Goal: Register for event/course

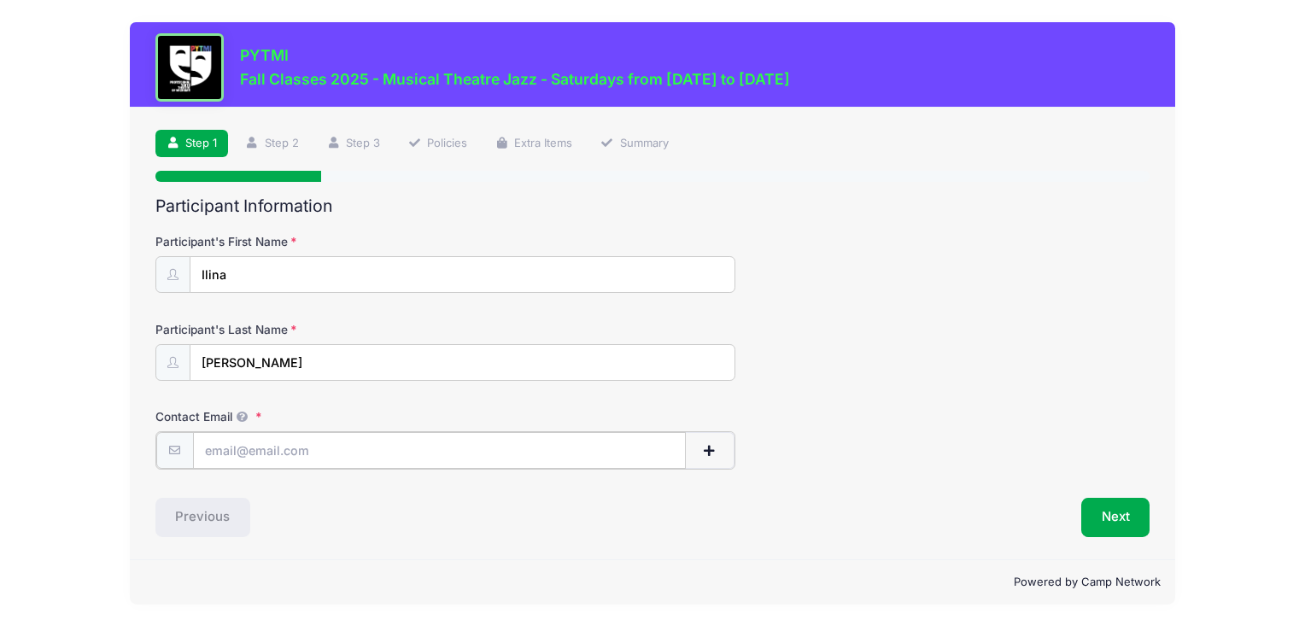
click at [484, 436] on input "Contact Email" at bounding box center [439, 450] width 493 height 37
type input "[EMAIL_ADDRESS][DOMAIN_NAME]"
click at [1105, 523] on button "Next" at bounding box center [1115, 515] width 69 height 39
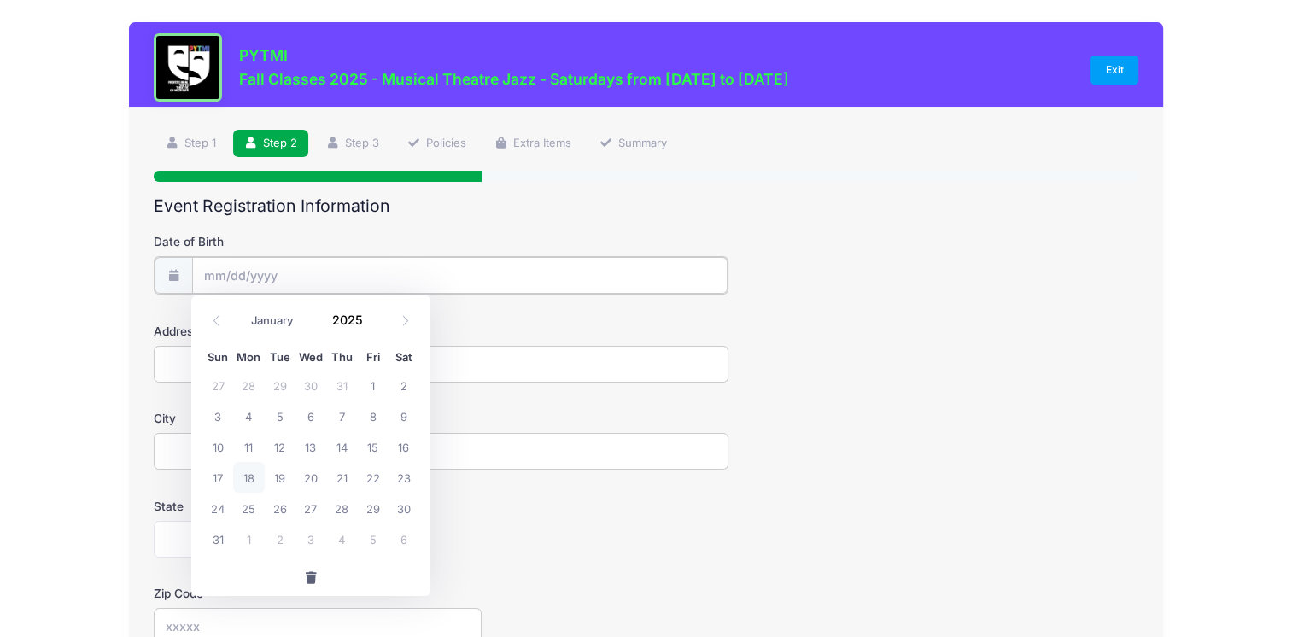
click at [206, 266] on input "Date of Birth" at bounding box center [459, 275] width 535 height 37
click at [211, 281] on input "Date of Birth" at bounding box center [459, 275] width 535 height 37
click at [348, 328] on input "2025" at bounding box center [352, 320] width 56 height 26
click at [355, 319] on input "2024" at bounding box center [352, 320] width 56 height 26
click at [372, 325] on span at bounding box center [373, 326] width 12 height 13
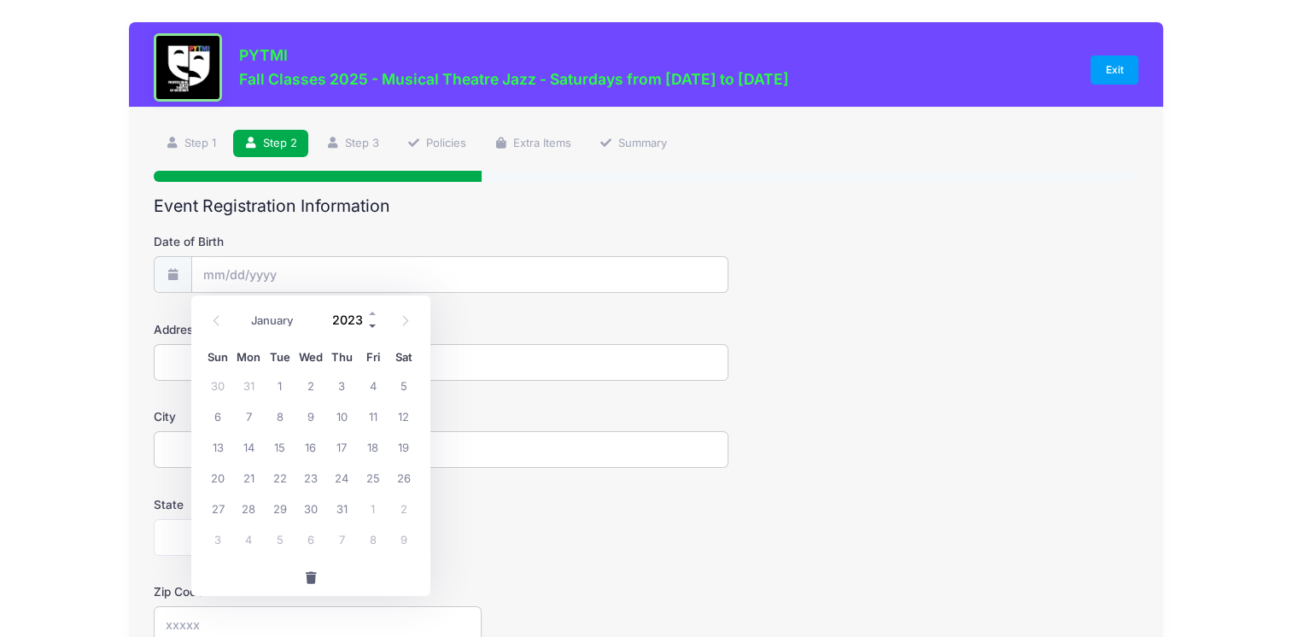
click at [372, 325] on span at bounding box center [373, 326] width 12 height 13
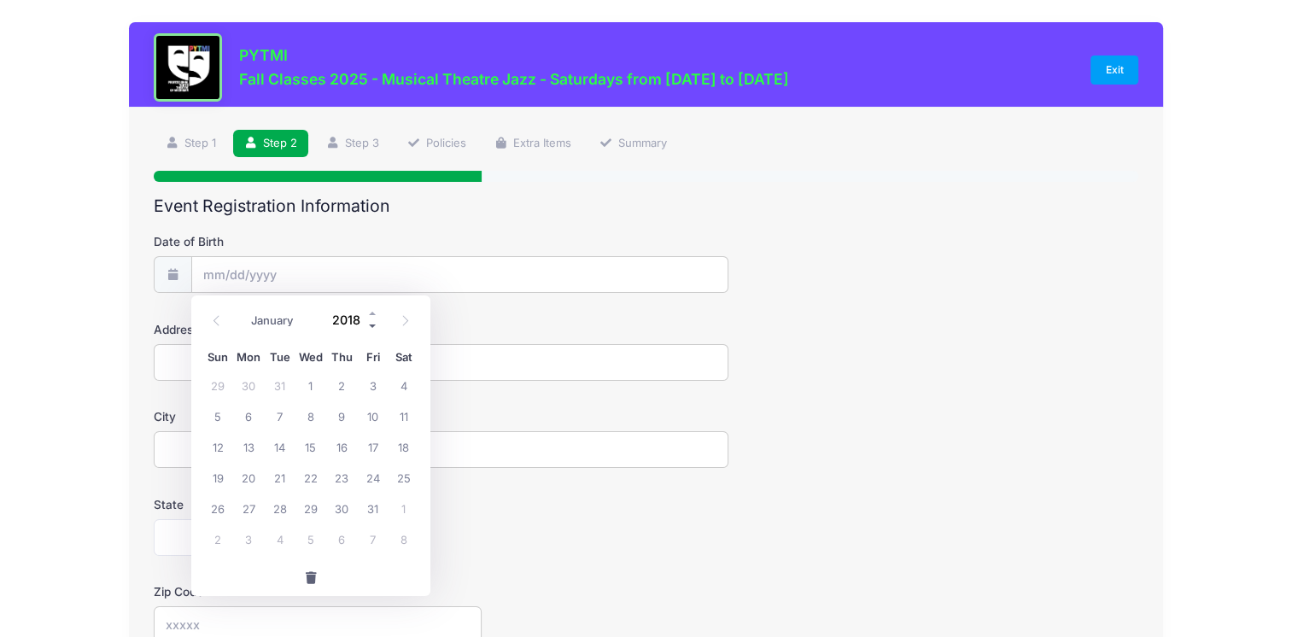
click at [372, 325] on span at bounding box center [373, 326] width 12 height 13
type input "2016"
click at [290, 319] on select "January February March April May June July August September October November De…" at bounding box center [281, 321] width 76 height 22
select select "10"
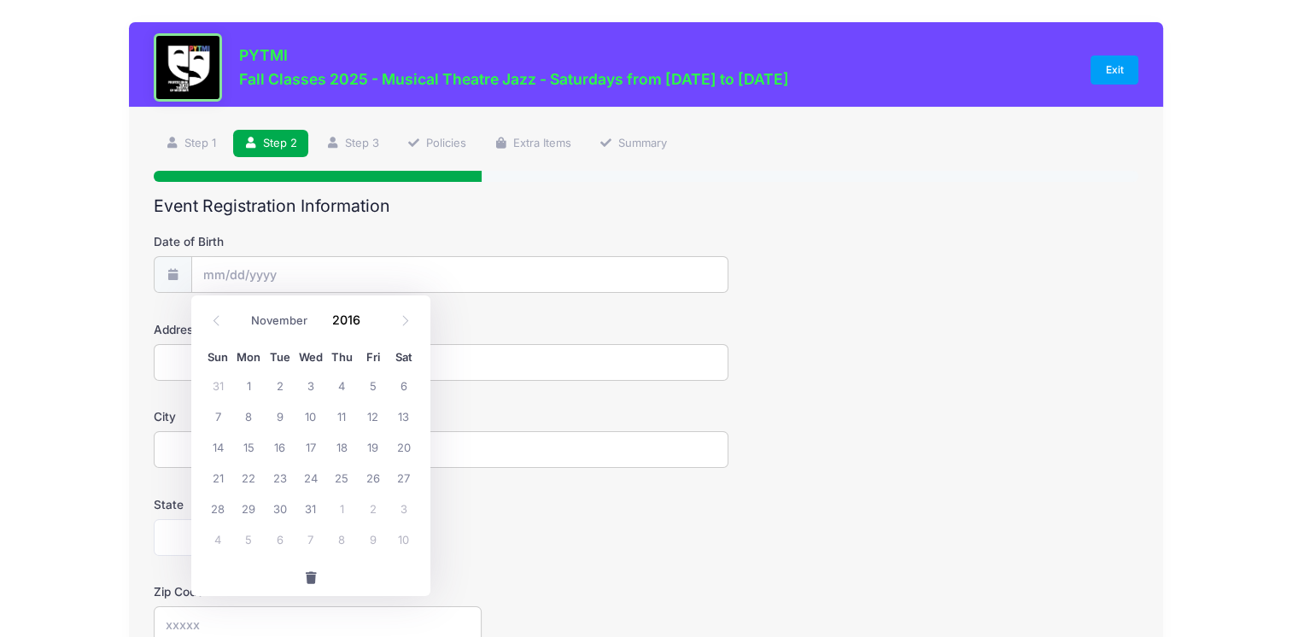
click at [243, 310] on select "January February March April May June July August September October November De…" at bounding box center [281, 321] width 76 height 22
click at [340, 404] on span "10" at bounding box center [341, 416] width 31 height 31
type input "11/10/2016"
click at [345, 358] on input "Address" at bounding box center [441, 362] width 574 height 37
type input "2070 CLOVERLY LN"
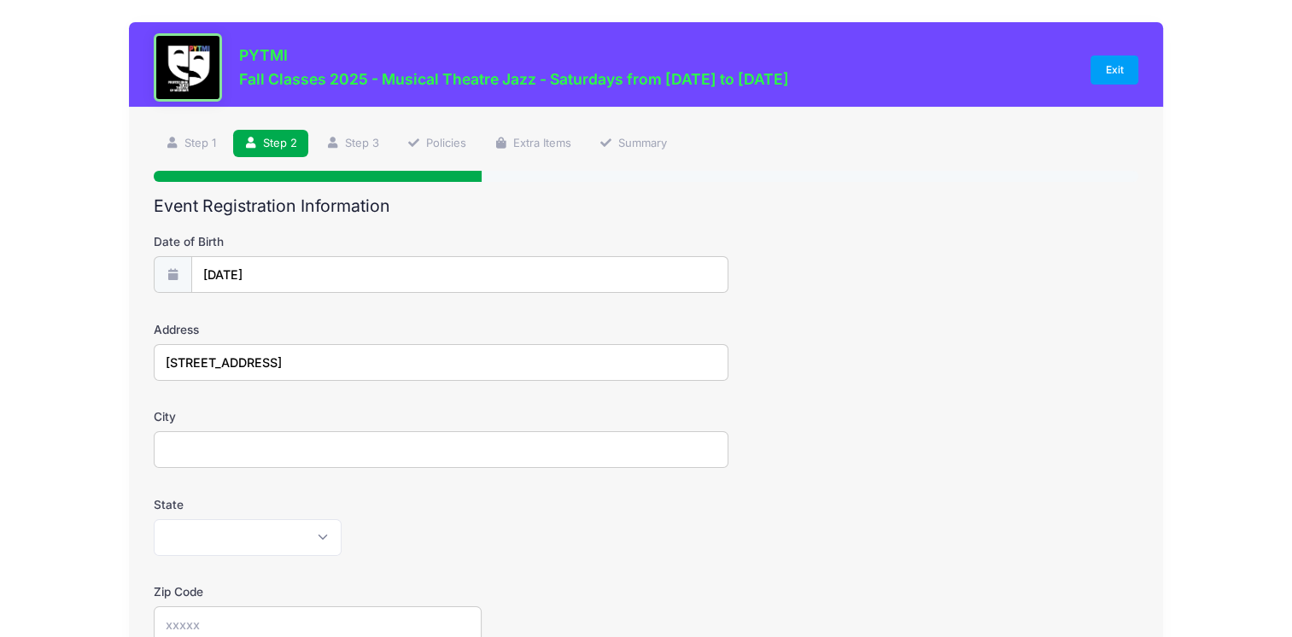
type input "Ann Arbor"
select select "MI"
type input "48108"
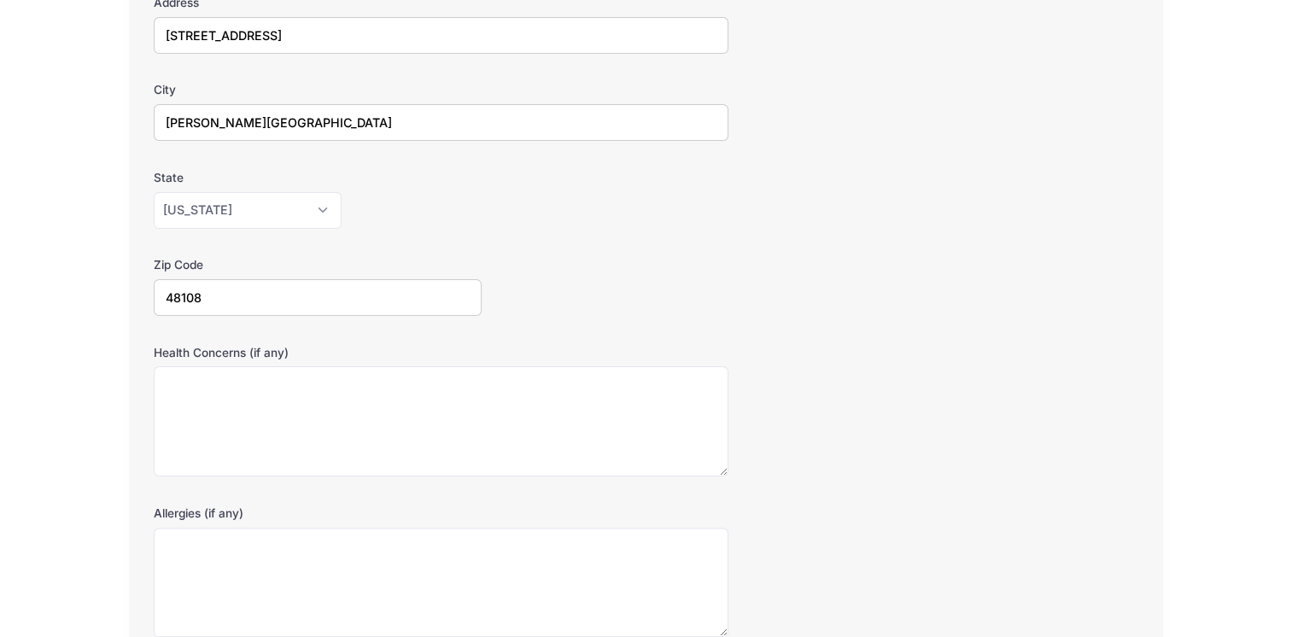
scroll to position [481, 0]
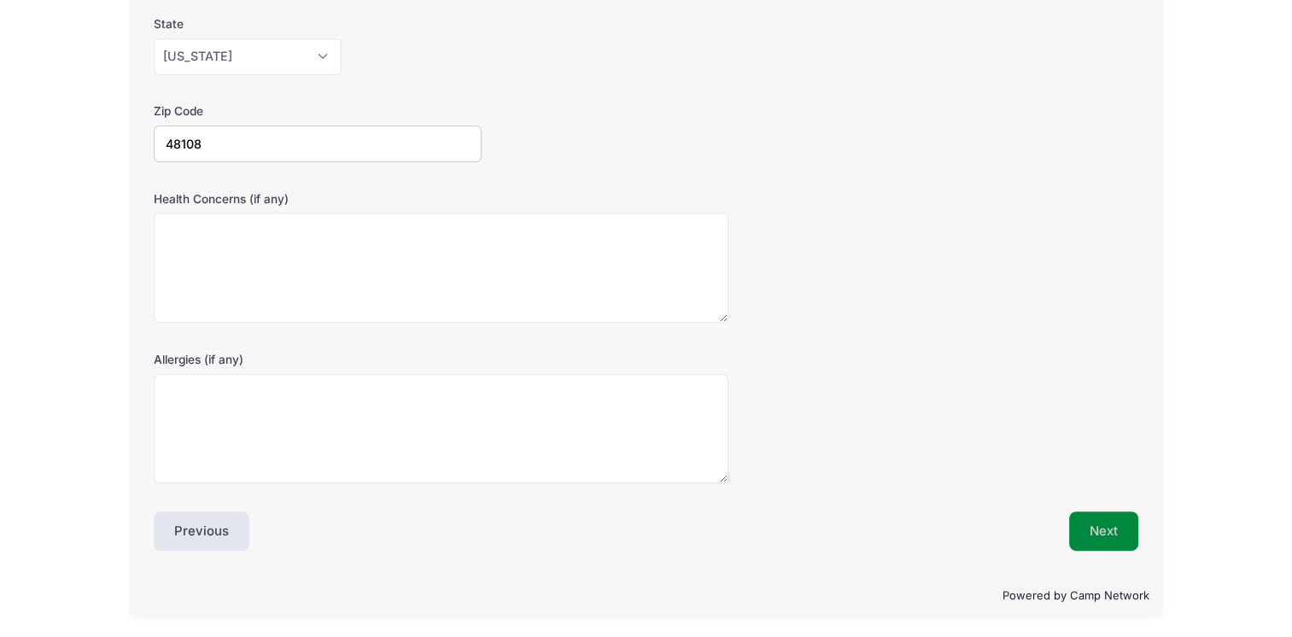
click at [1083, 541] on button "Next" at bounding box center [1103, 531] width 69 height 39
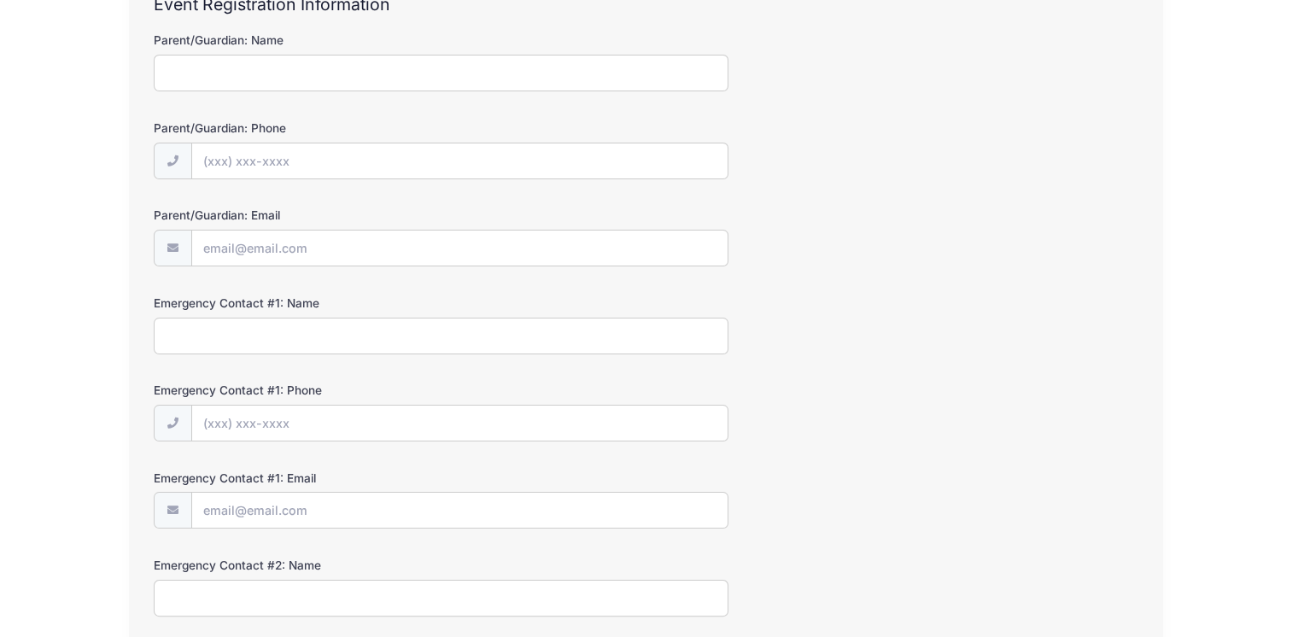
scroll to position [0, 0]
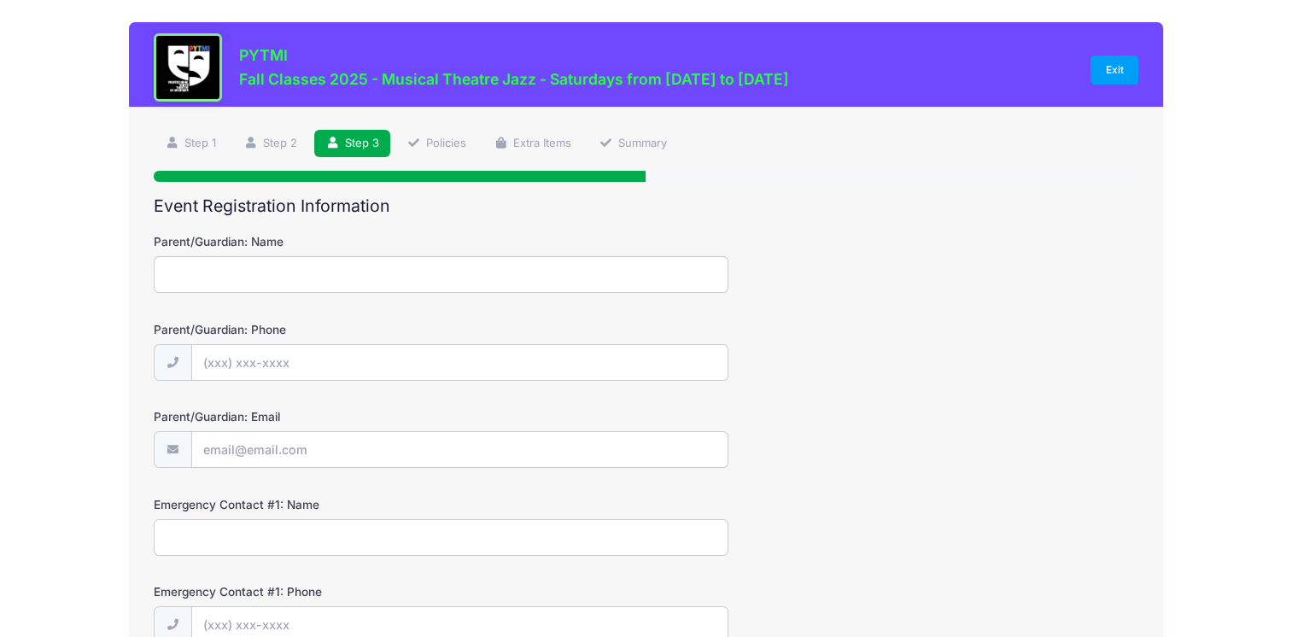
click at [367, 278] on input "Parent/Guardian: Name" at bounding box center [441, 274] width 574 height 37
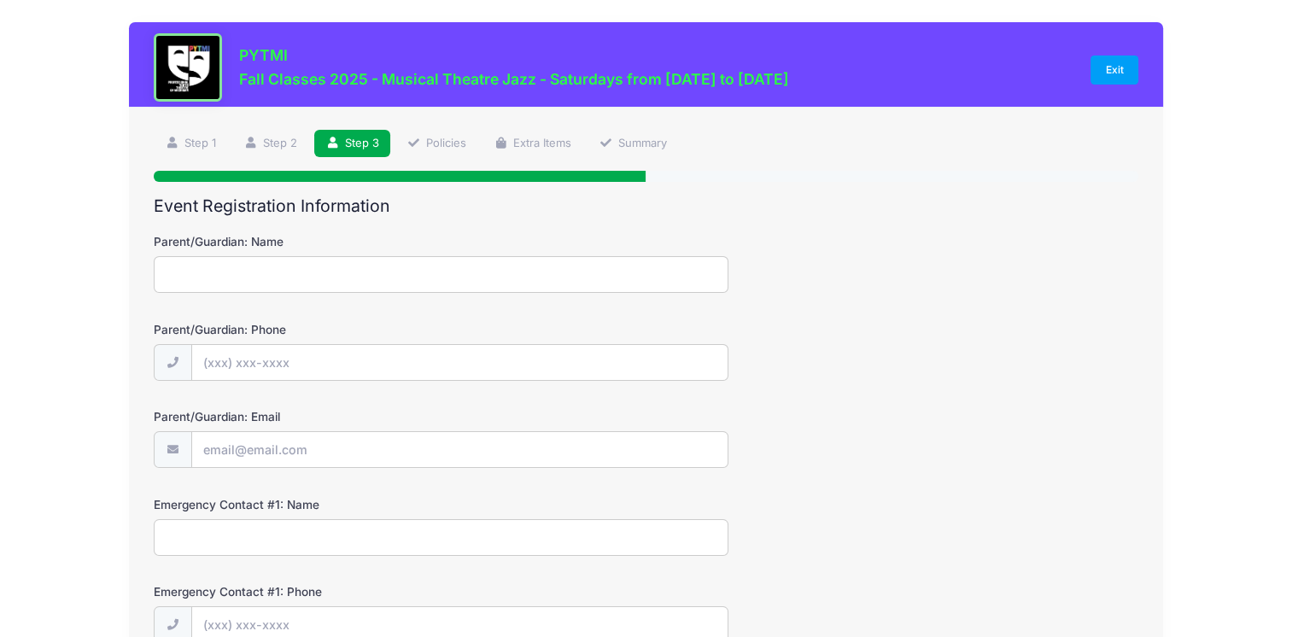
click at [367, 278] on input "Parent/Guardian: Name" at bounding box center [441, 274] width 574 height 37
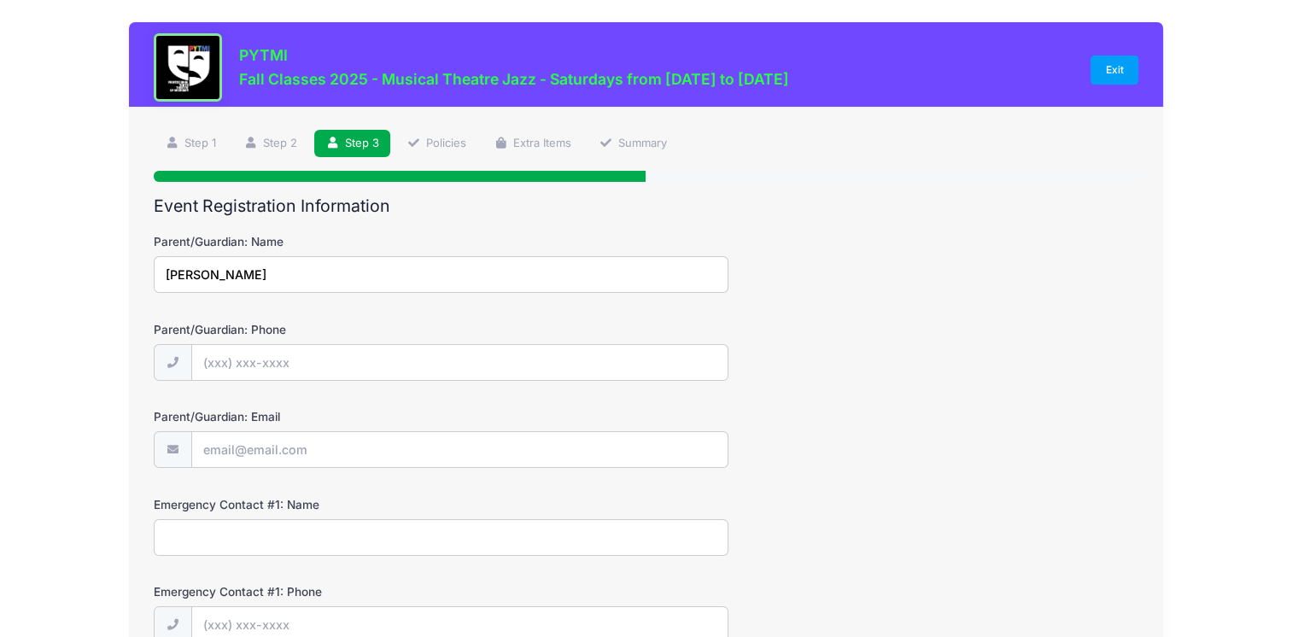
type input "Maitreyee Mukherjee"
type input "(419) 494-6226"
type input "[EMAIL_ADDRESS][DOMAIN_NAME]"
click at [330, 522] on input "Emergency Contact #1: Name" at bounding box center [441, 537] width 574 height 37
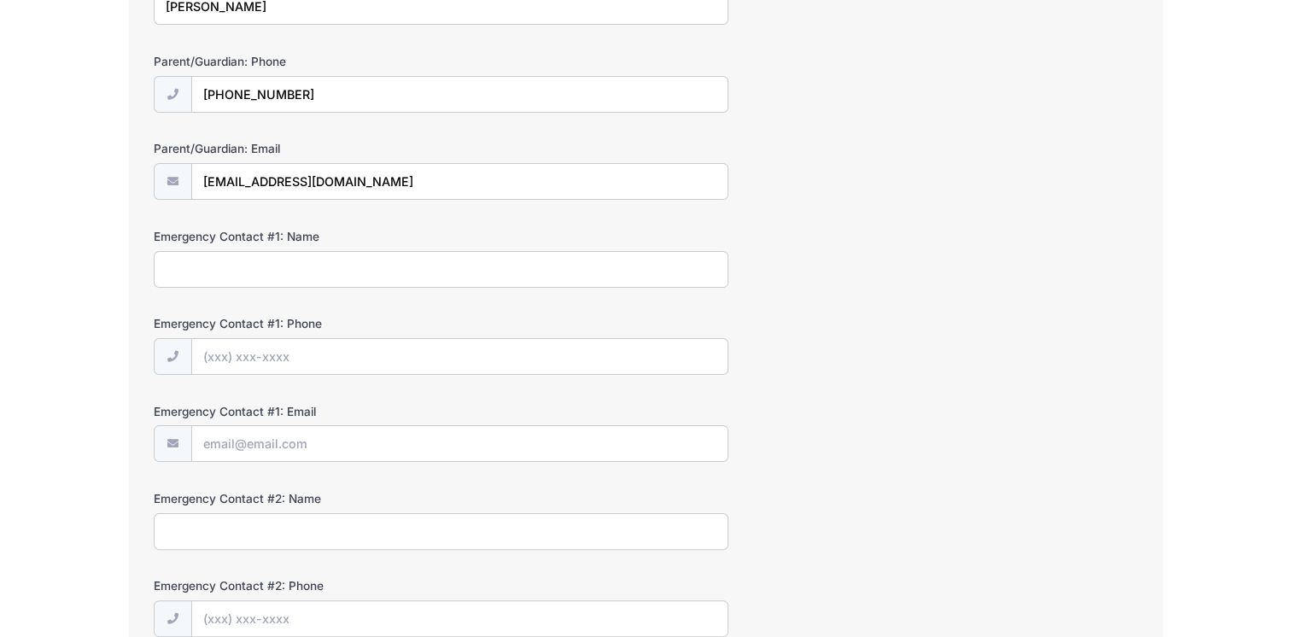
scroll to position [508, 0]
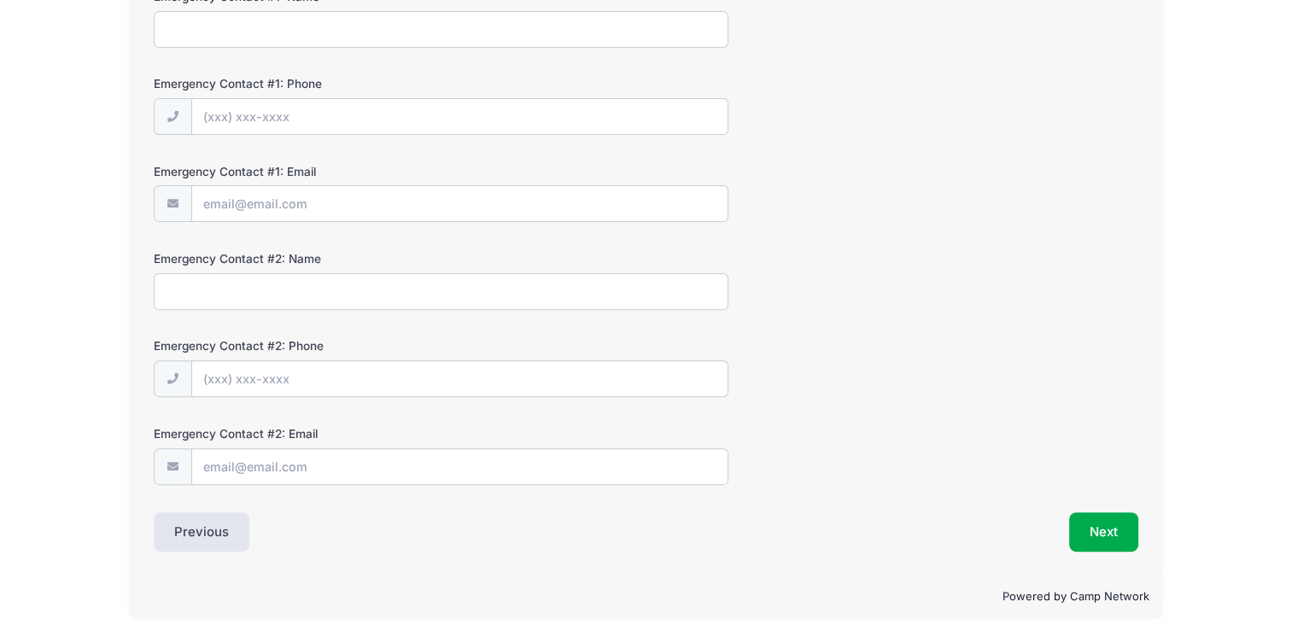
click at [1099, 555] on div "Step 3 /7 Step 1 Step 2 Step 3 Policies Extra Items Summary Participant Informa…" at bounding box center [646, 86] width 1034 height 975
click at [1096, 534] on button "Next" at bounding box center [1103, 531] width 69 height 39
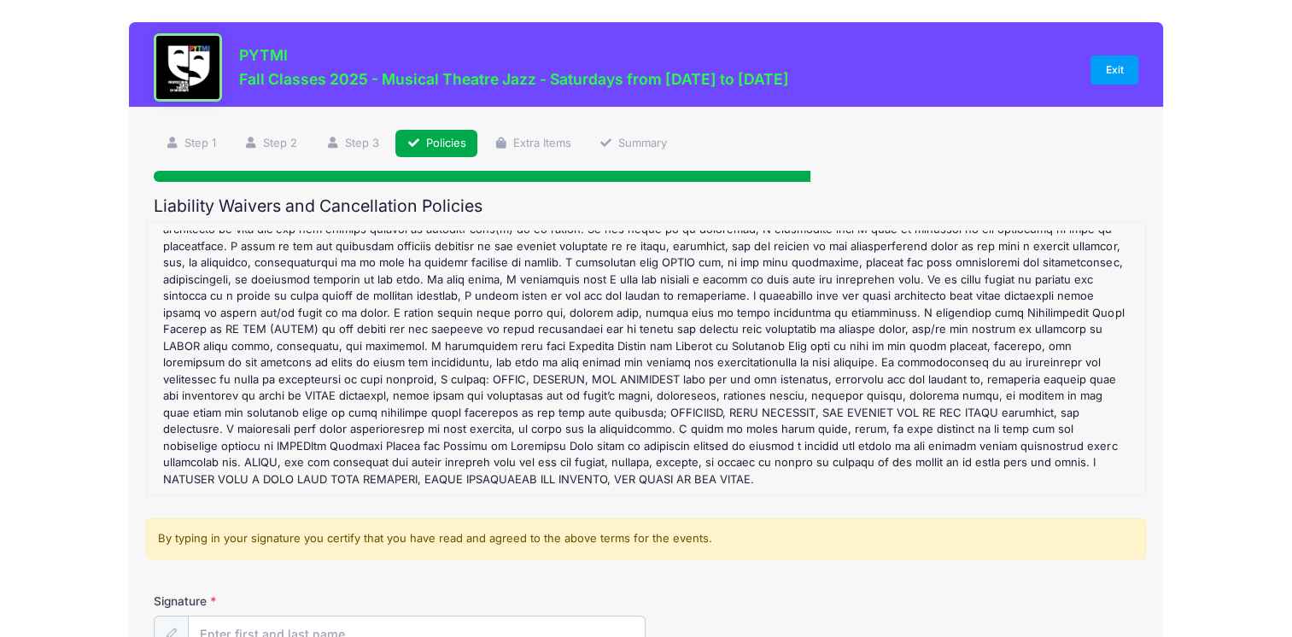
scroll to position [191, 0]
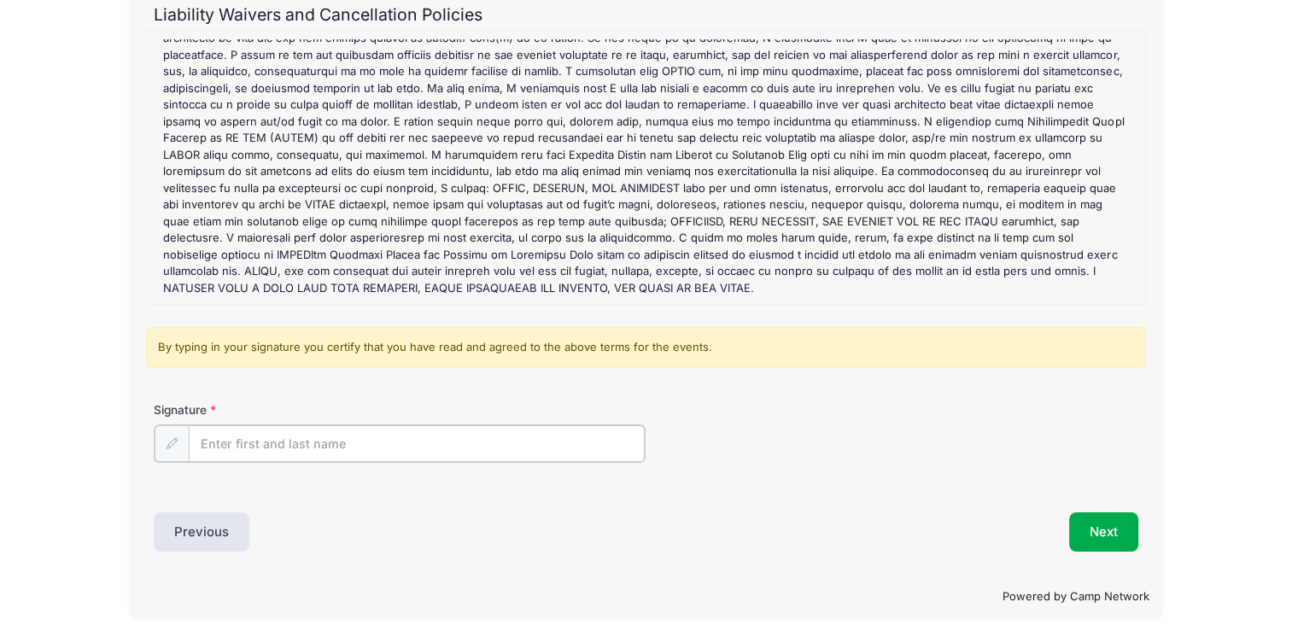
click at [404, 436] on input "Signature" at bounding box center [417, 443] width 456 height 37
type input "Maitreyee MUKHERJEE"
click at [1116, 530] on button "Next" at bounding box center [1103, 530] width 69 height 39
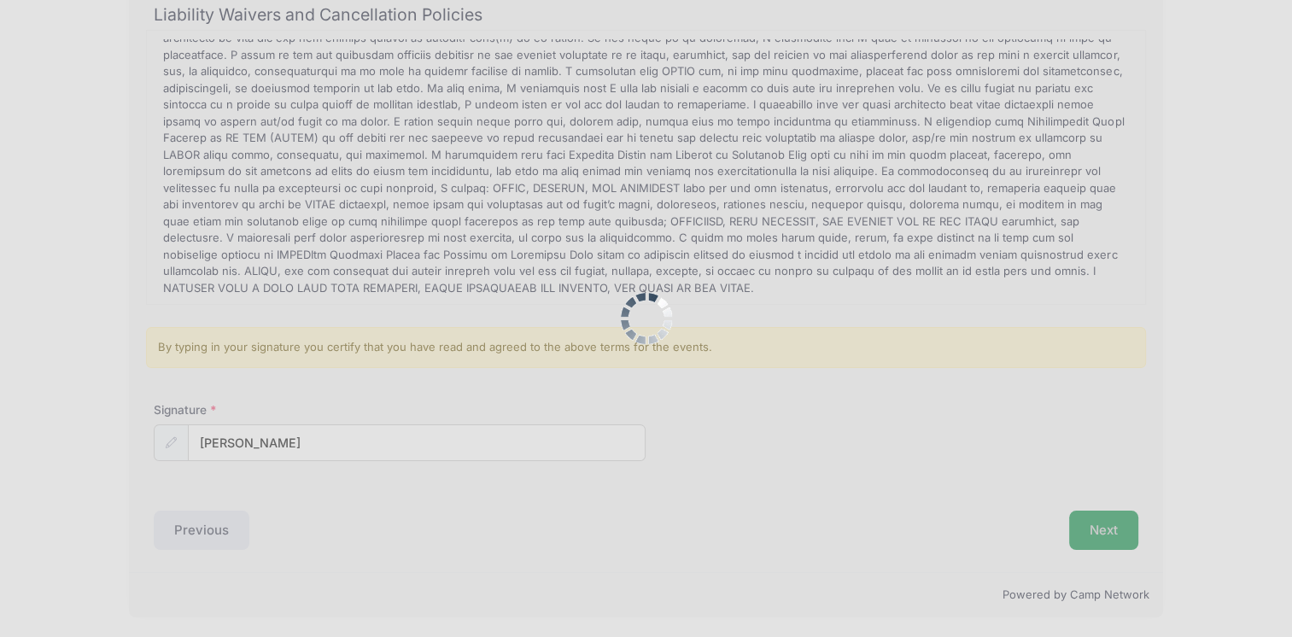
scroll to position [0, 0]
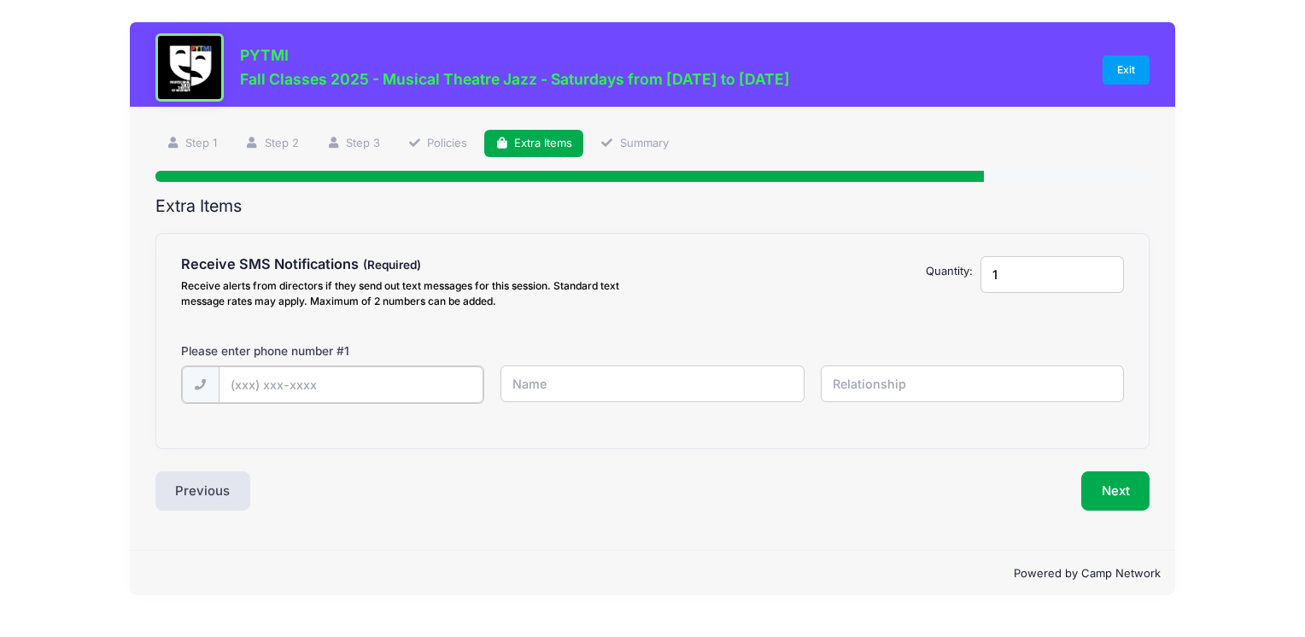
click at [0, 0] on input "text" at bounding box center [0, 0] width 0 height 0
type input "(419) 494-6226"
click at [0, 0] on input "text" at bounding box center [0, 0] width 0 height 0
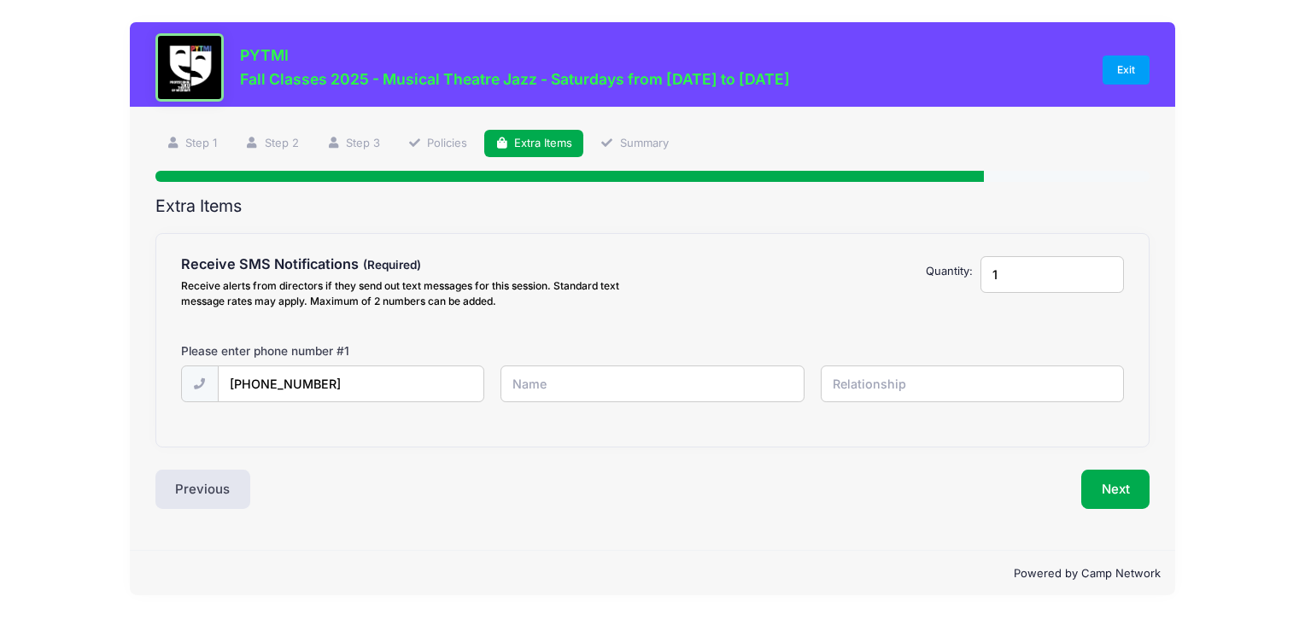
click at [0, 0] on input "text" at bounding box center [0, 0] width 0 height 0
type input "Maitreyee Mukherjee"
type input "mother"
click at [1131, 505] on button "Next" at bounding box center [1115, 489] width 69 height 39
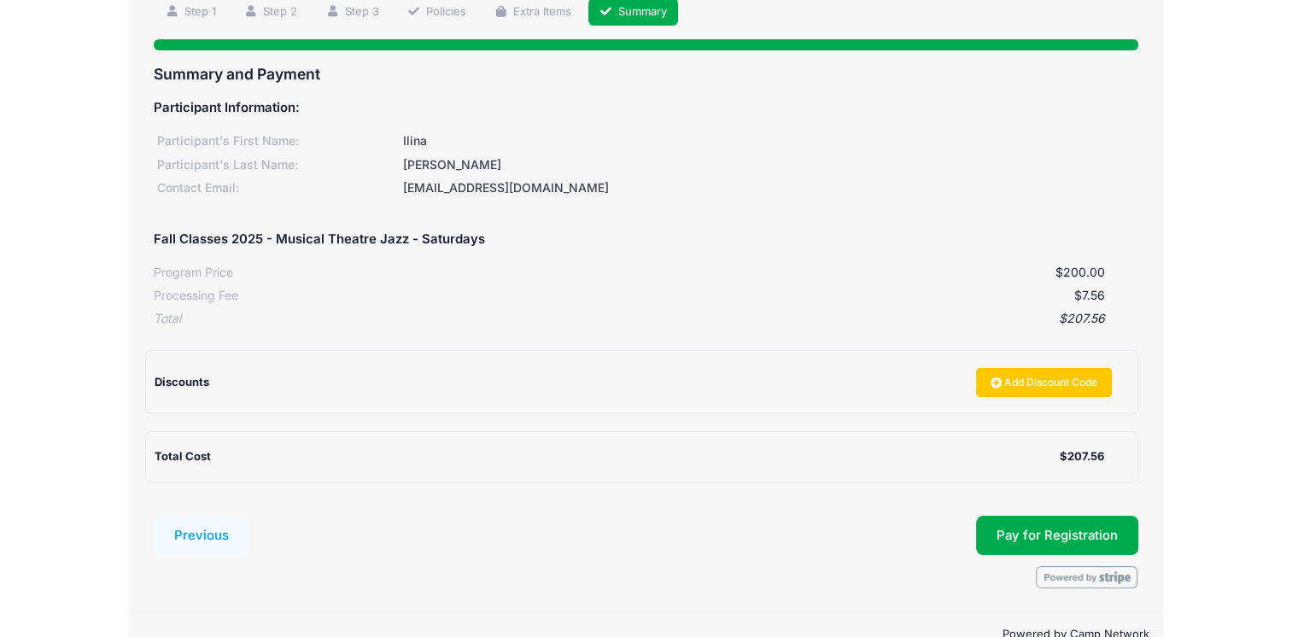
scroll to position [171, 0]
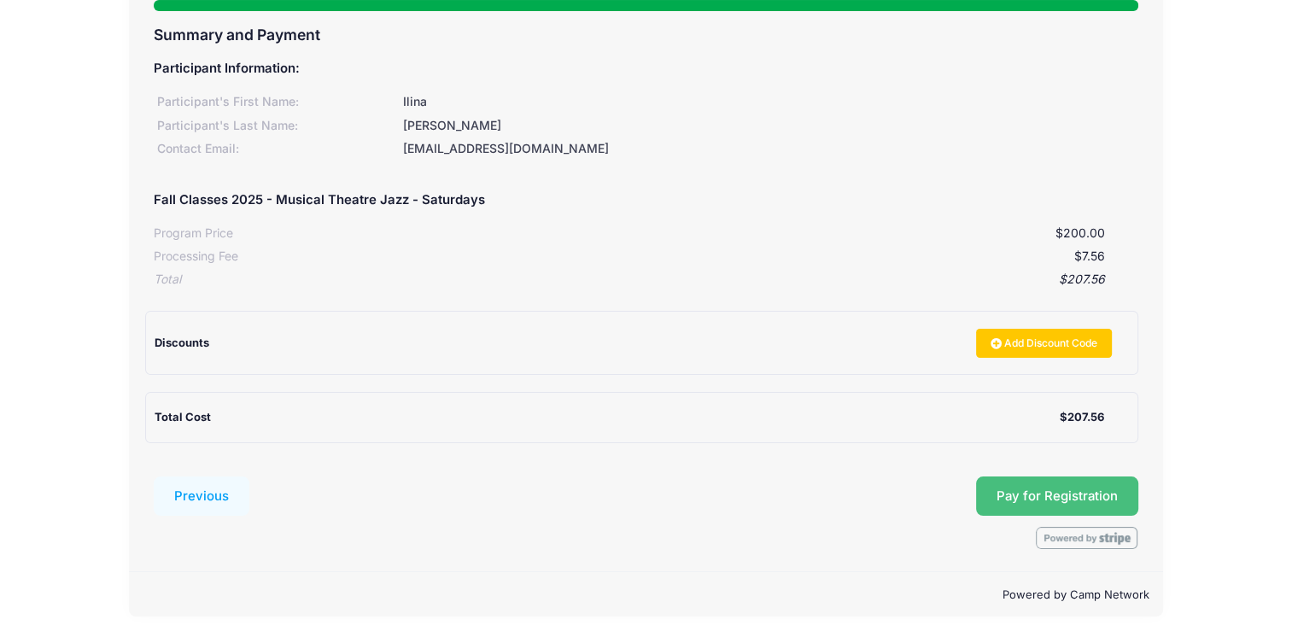
click at [1058, 490] on span "Pay for Registration" at bounding box center [1057, 495] width 121 height 15
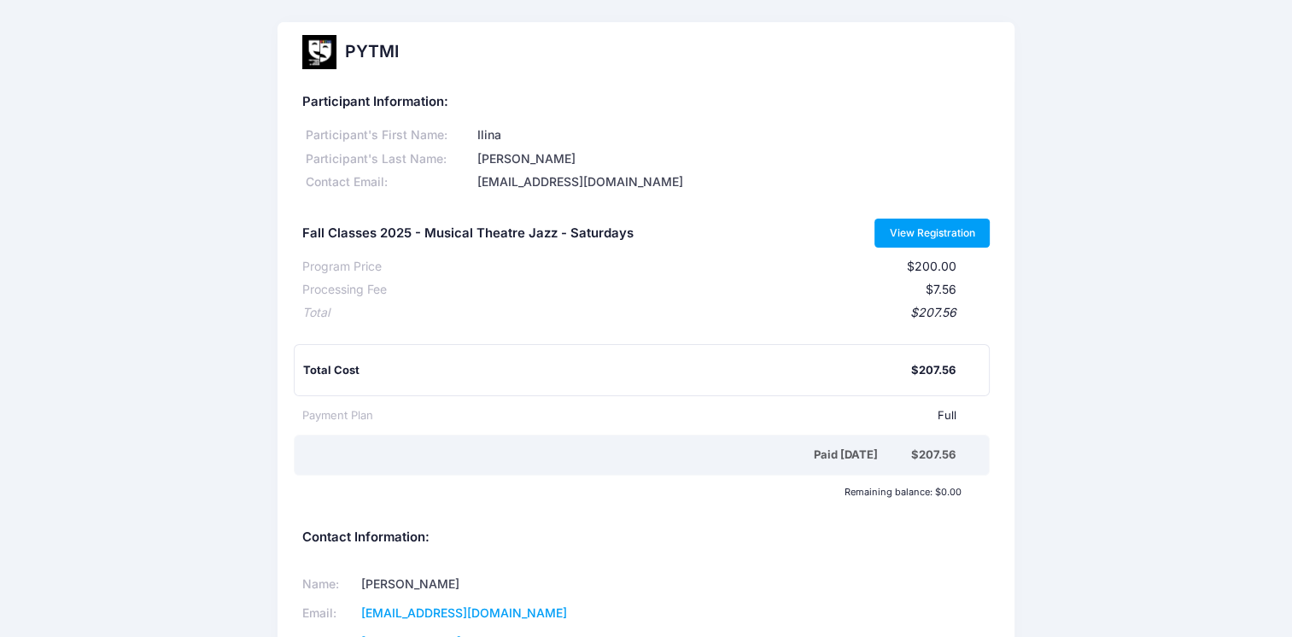
click at [951, 225] on link "View Registration" at bounding box center [931, 233] width 115 height 29
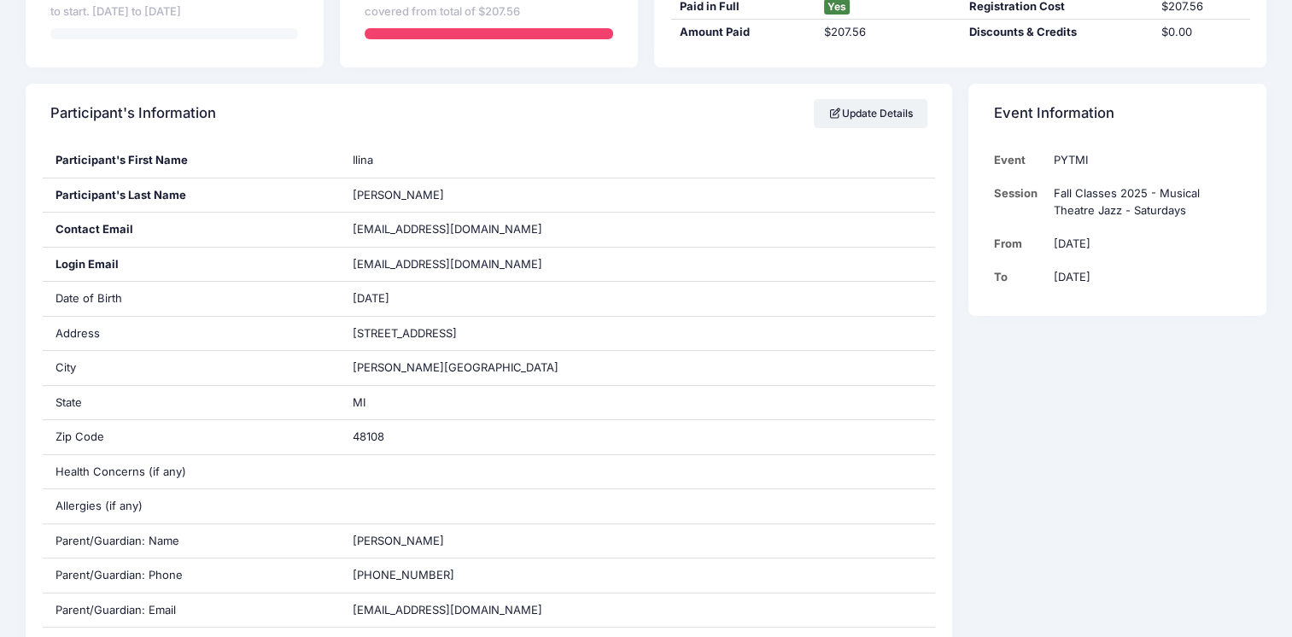
scroll to position [216, 0]
